Goal: Find specific page/section: Find specific page/section

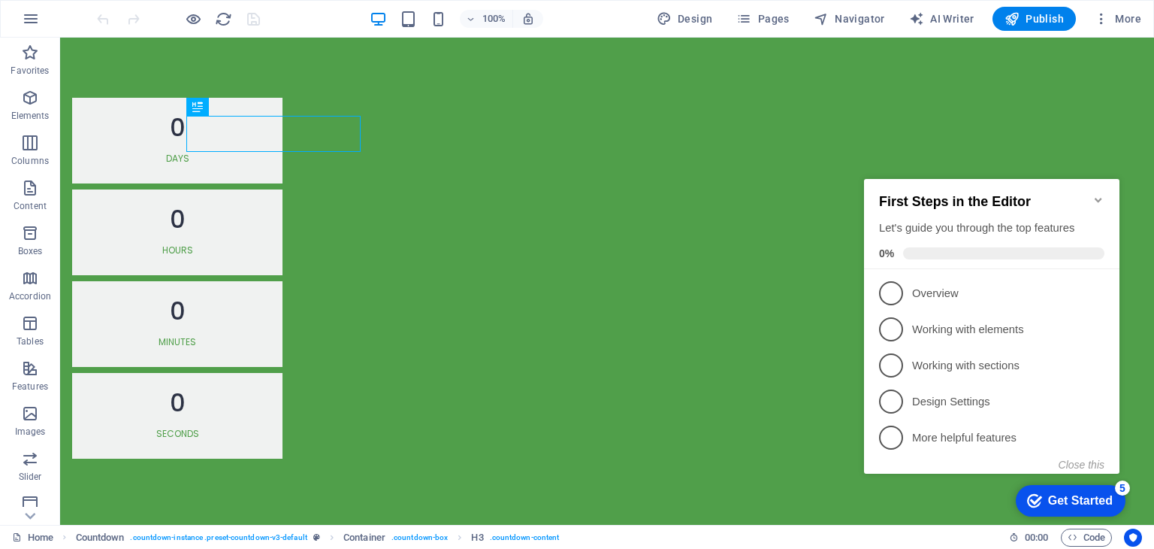
click at [1095, 194] on icon "Minimize checklist" at bounding box center [1099, 200] width 12 height 12
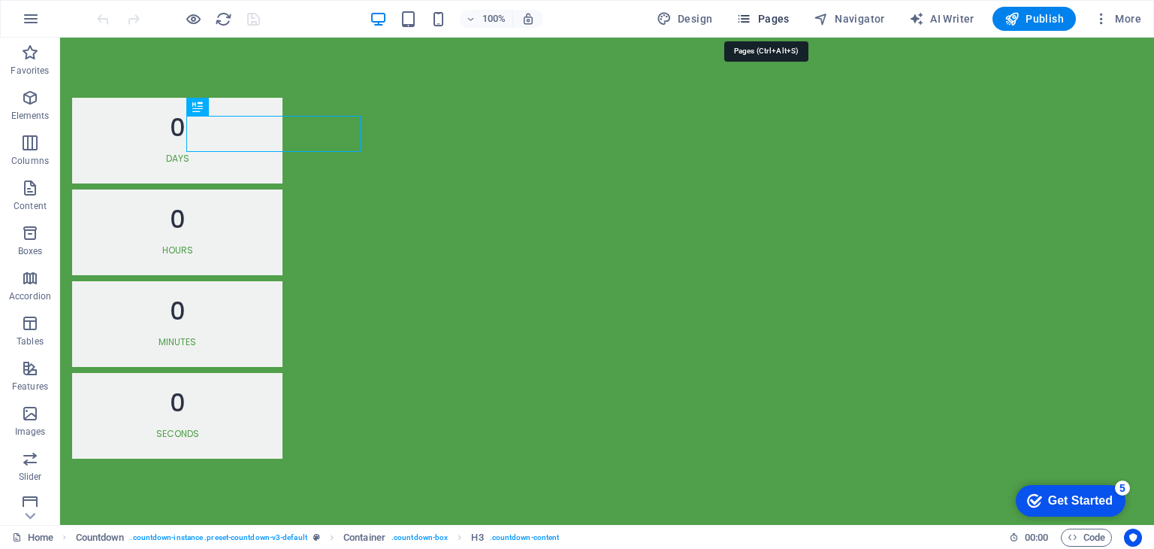
click at [785, 17] on span "Pages" at bounding box center [762, 18] width 53 height 15
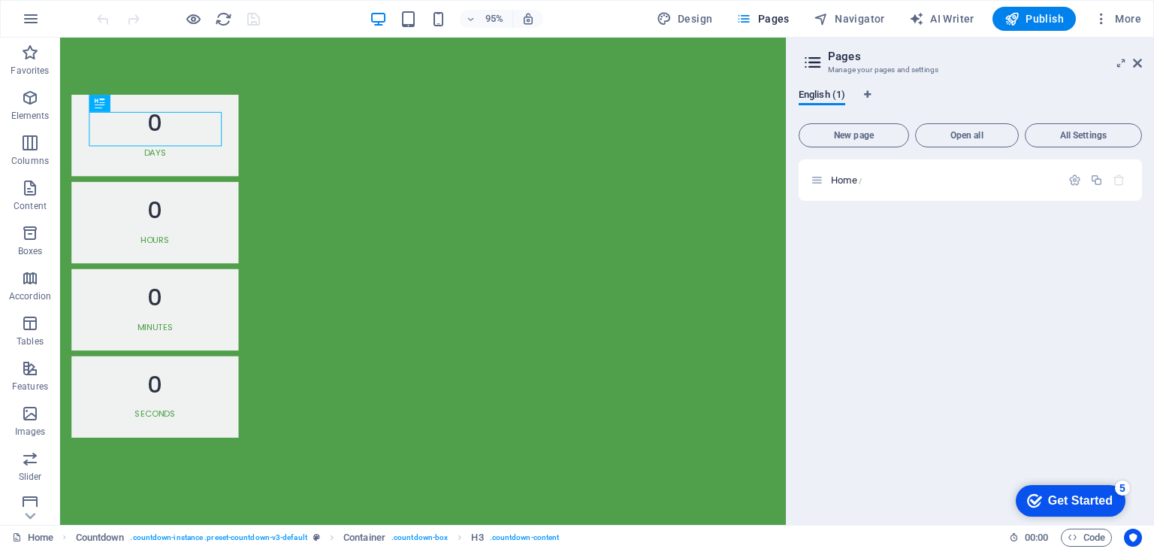
click at [896, 68] on h3 "Manage your pages and settings" at bounding box center [970, 70] width 284 height 14
drag, startPoint x: 842, startPoint y: 58, endPoint x: 827, endPoint y: 58, distance: 14.3
click at [841, 58] on h2 "Pages" at bounding box center [985, 57] width 314 height 14
click at [813, 58] on icon at bounding box center [813, 62] width 23 height 21
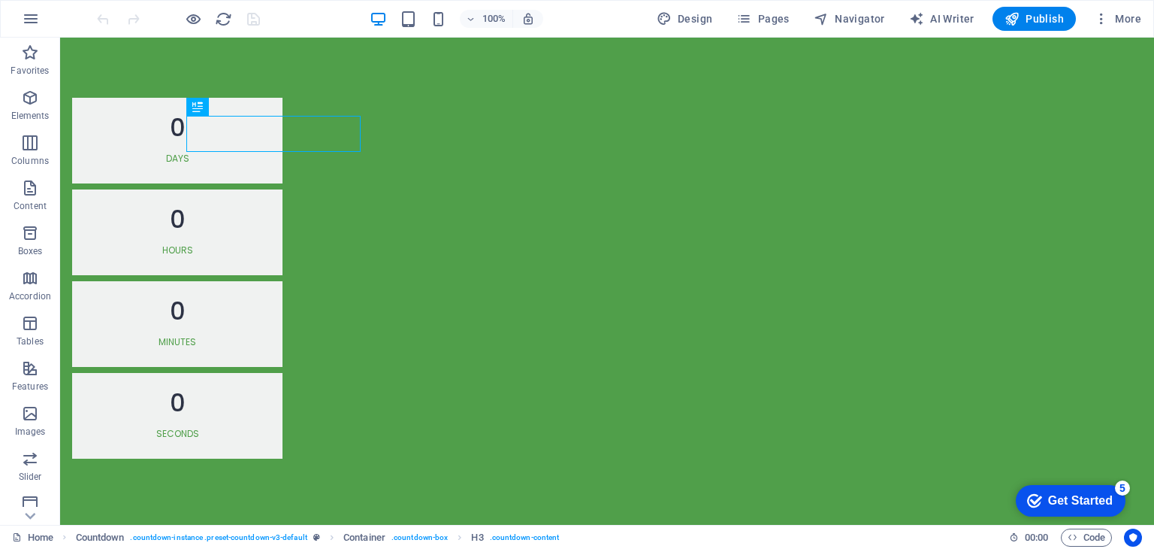
click at [1040, 261] on html "Skip to main content 0 Days 0 Hours 0 Minutes 0 Seconds" at bounding box center [607, 278] width 1094 height 481
